Goal: Transaction & Acquisition: Purchase product/service

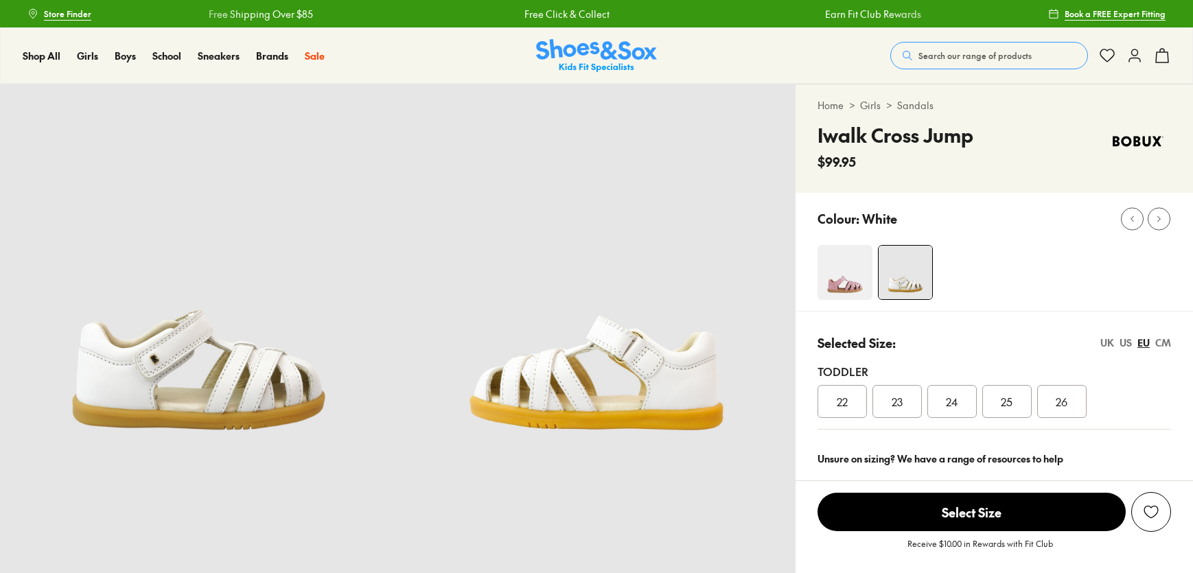
select select "*"
click at [568, 62] on img at bounding box center [596, 56] width 121 height 34
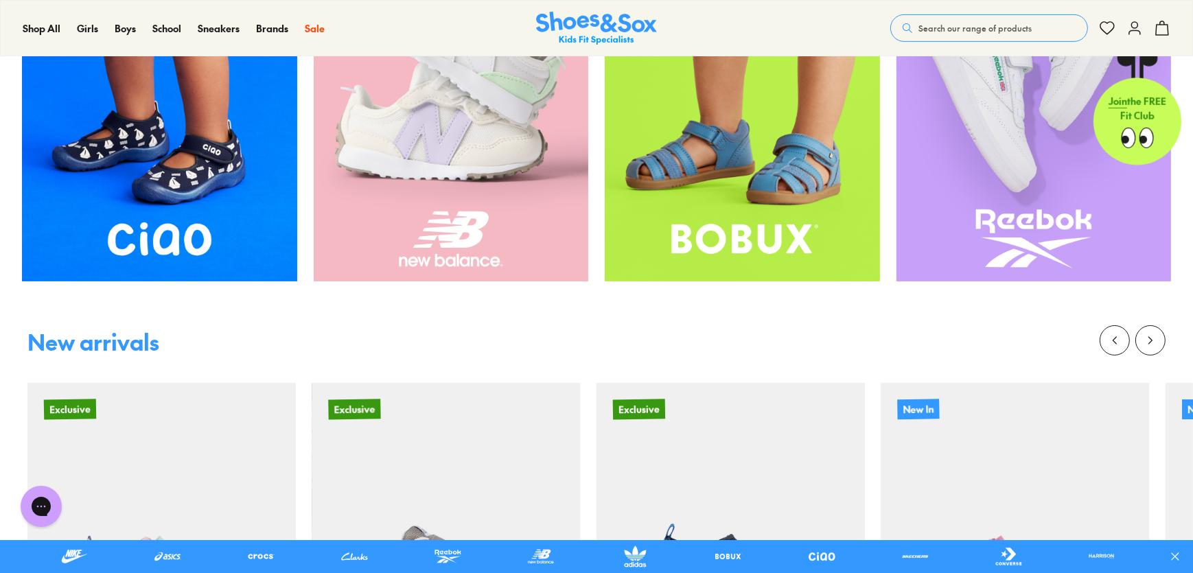
scroll to position [935, 0]
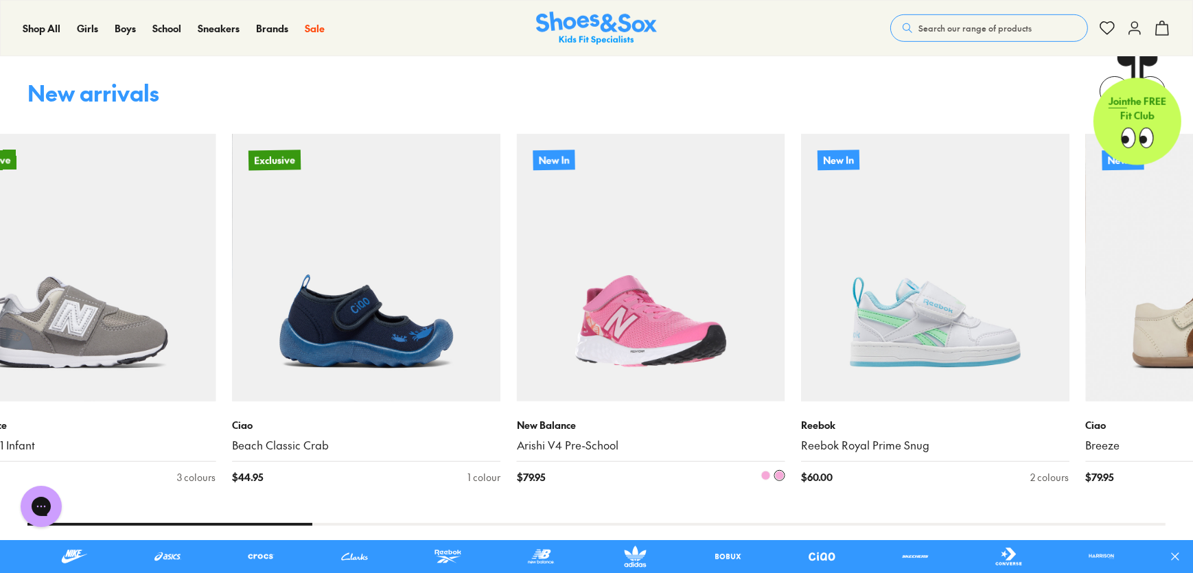
click at [629, 303] on img at bounding box center [651, 268] width 268 height 268
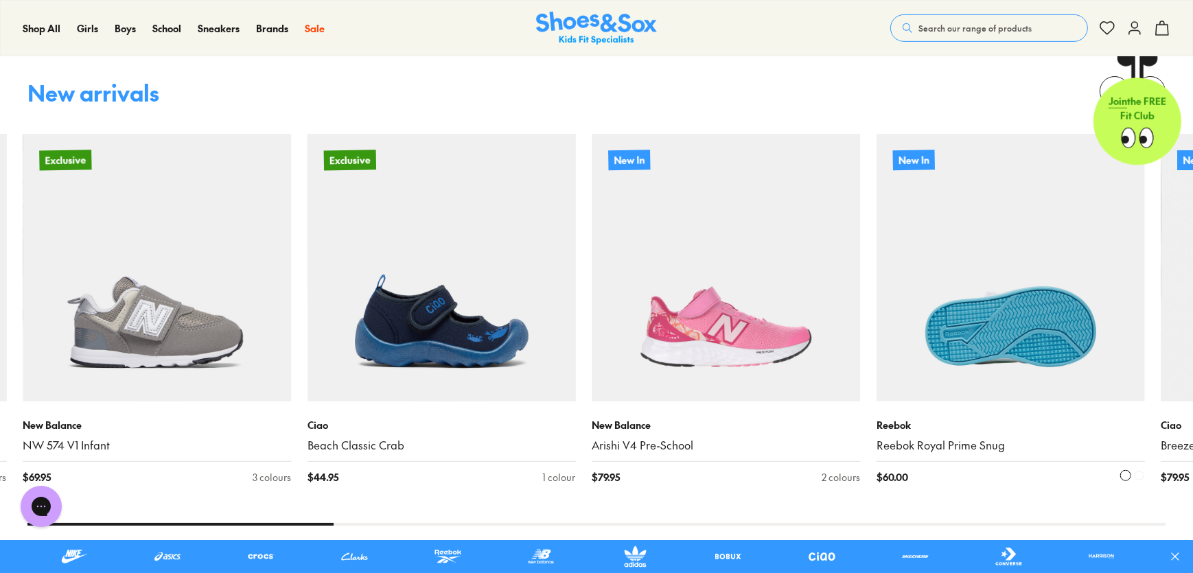
click at [876, 320] on img at bounding box center [1010, 268] width 268 height 268
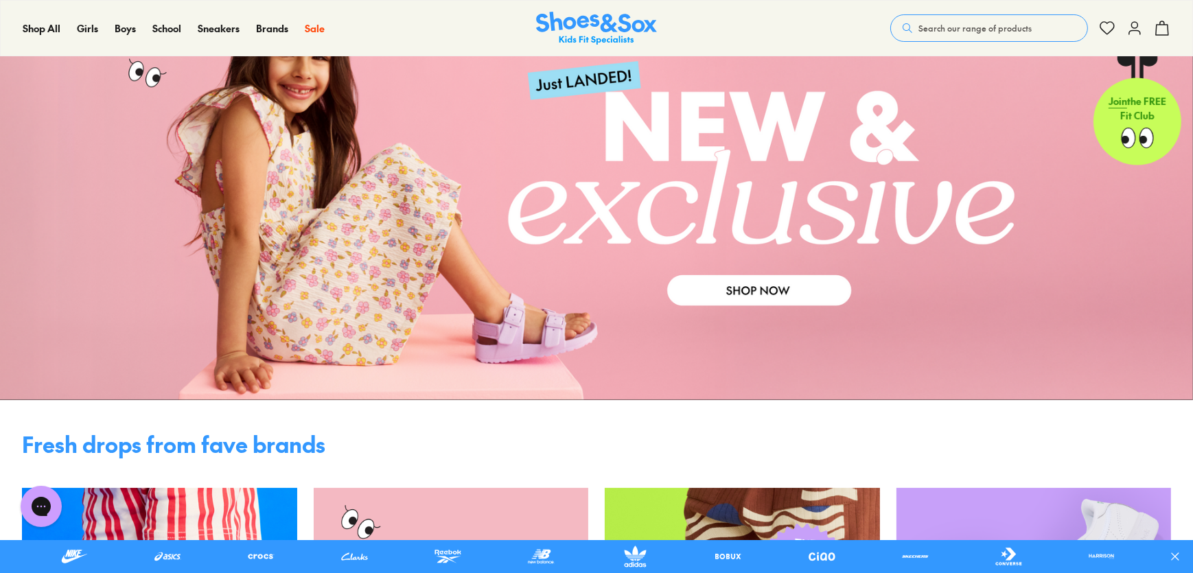
scroll to position [0, 0]
